Goal: Information Seeking & Learning: Learn about a topic

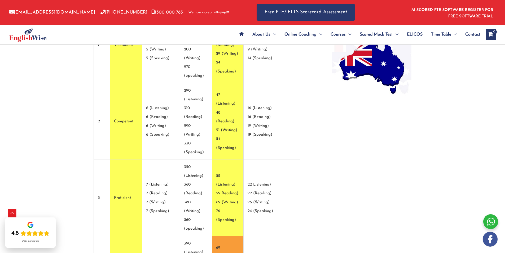
scroll to position [440, 0]
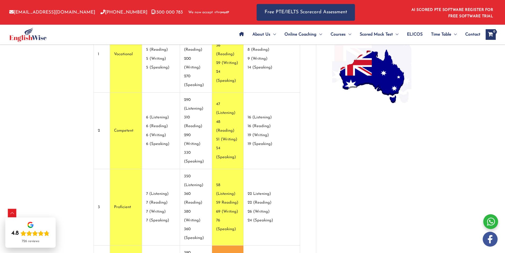
drag, startPoint x: 235, startPoint y: 138, endPoint x: 265, endPoint y: 140, distance: 30.1
drag, startPoint x: 261, startPoint y: 148, endPoint x: 234, endPoint y: 143, distance: 27.8
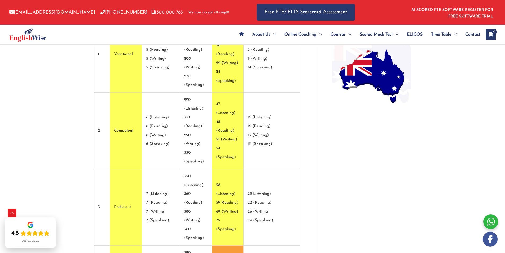
drag, startPoint x: 237, startPoint y: 158, endPoint x: 259, endPoint y: 158, distance: 22.0
drag, startPoint x: 263, startPoint y: 167, endPoint x: 237, endPoint y: 158, distance: 27.5
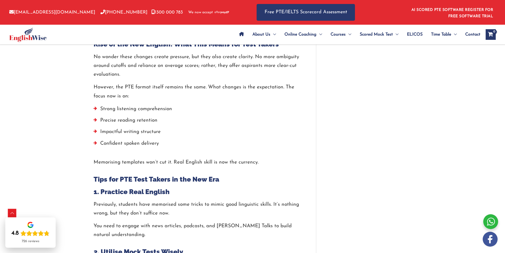
scroll to position [1926, 0]
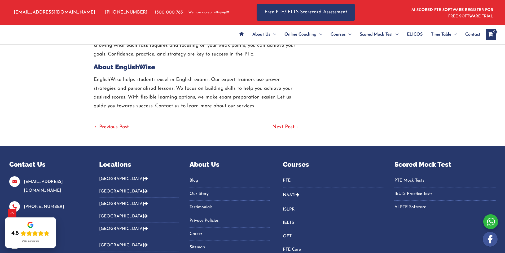
scroll to position [1754, 0]
